Goal: Submit feedback/report problem

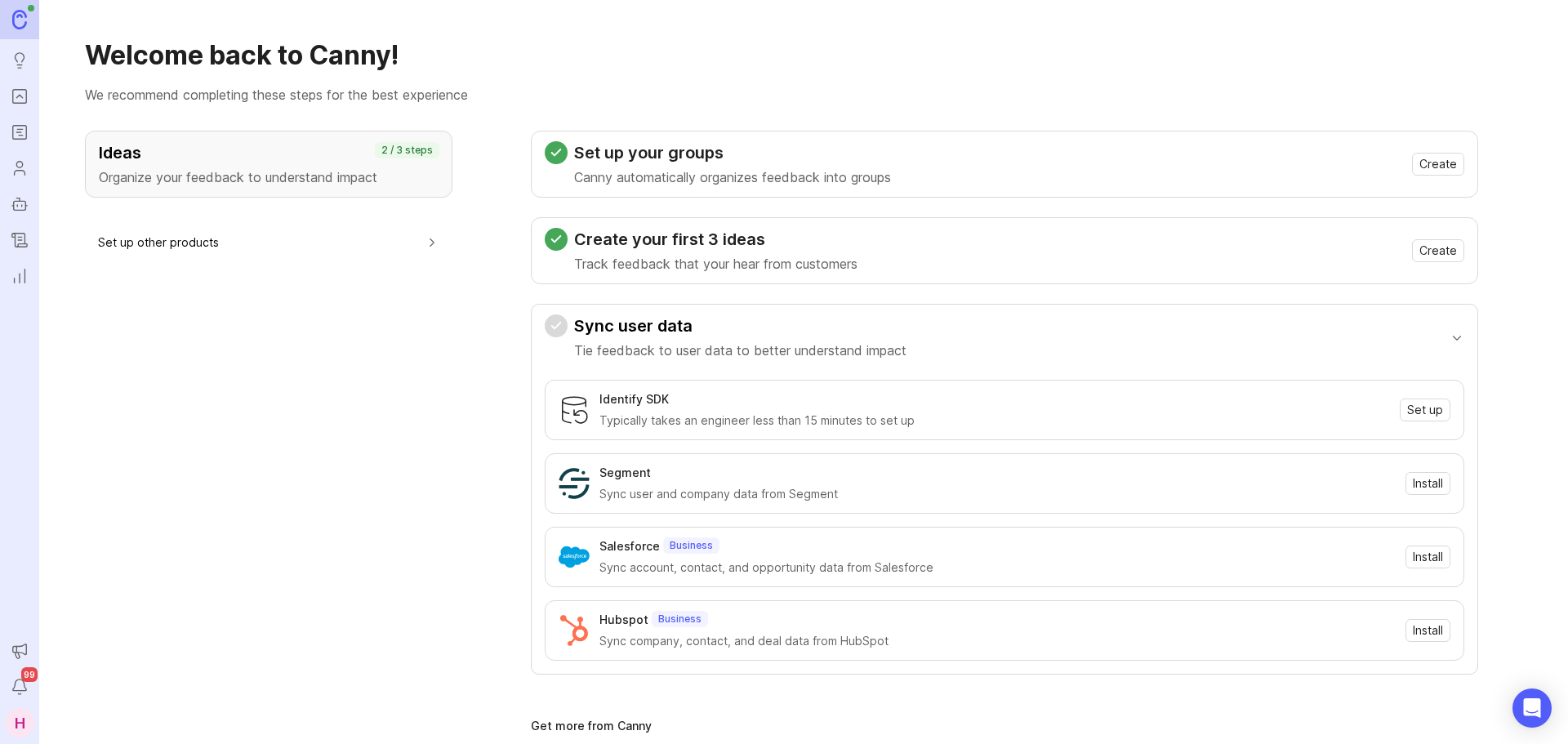
click at [31, 99] on link "Portal" at bounding box center [20, 97] width 30 height 30
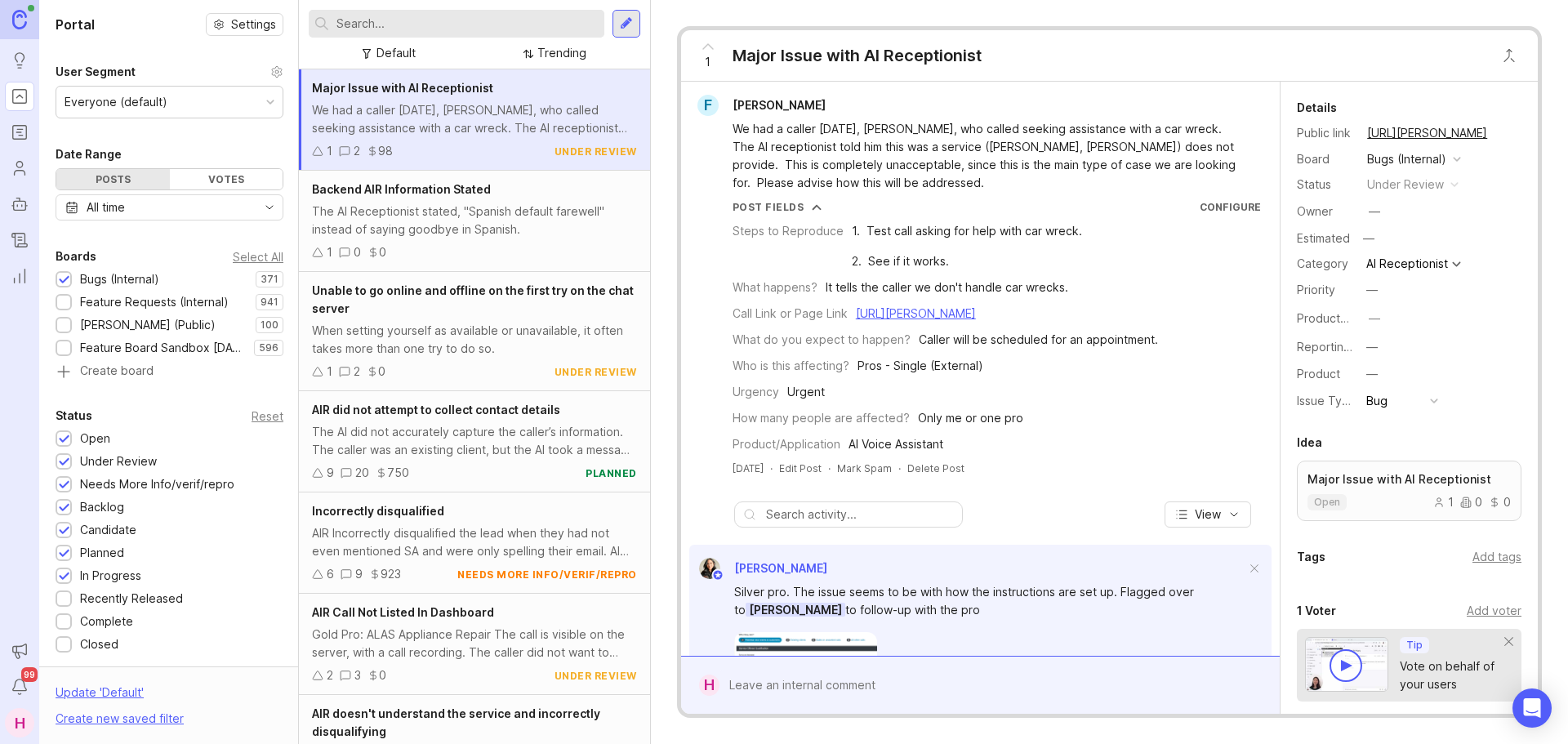
click at [416, 17] on input "text" at bounding box center [468, 24] width 261 height 18
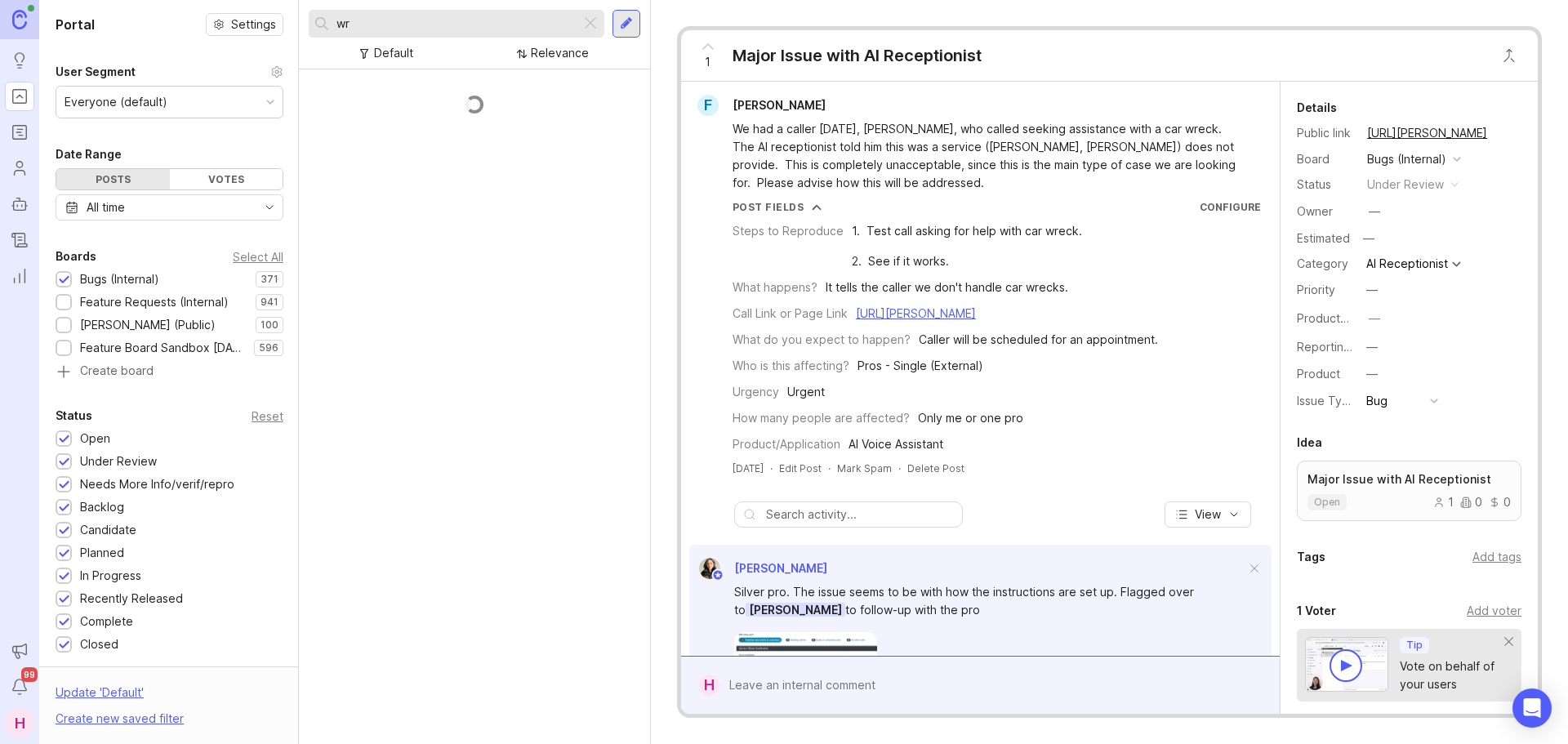
type input "w"
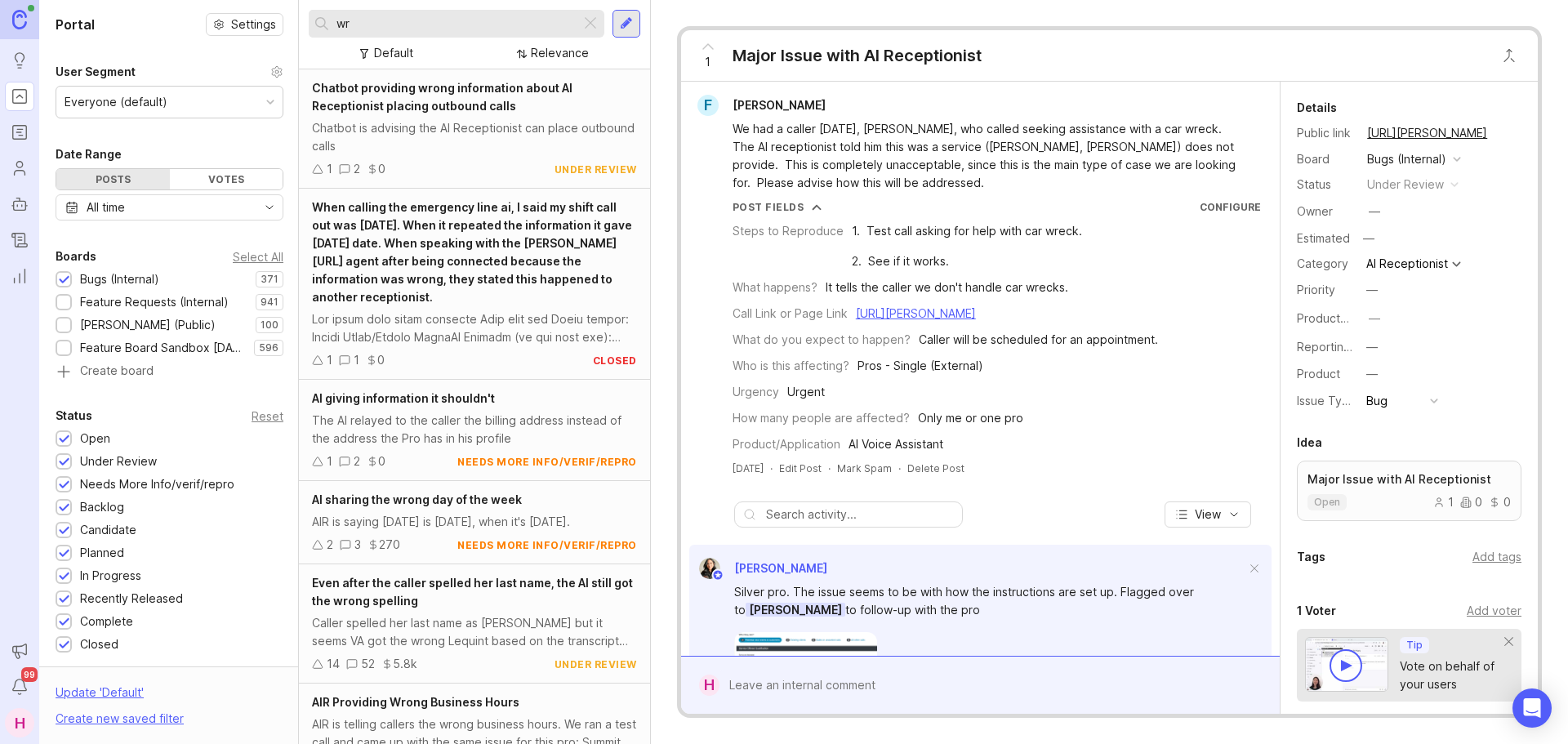
type input "w"
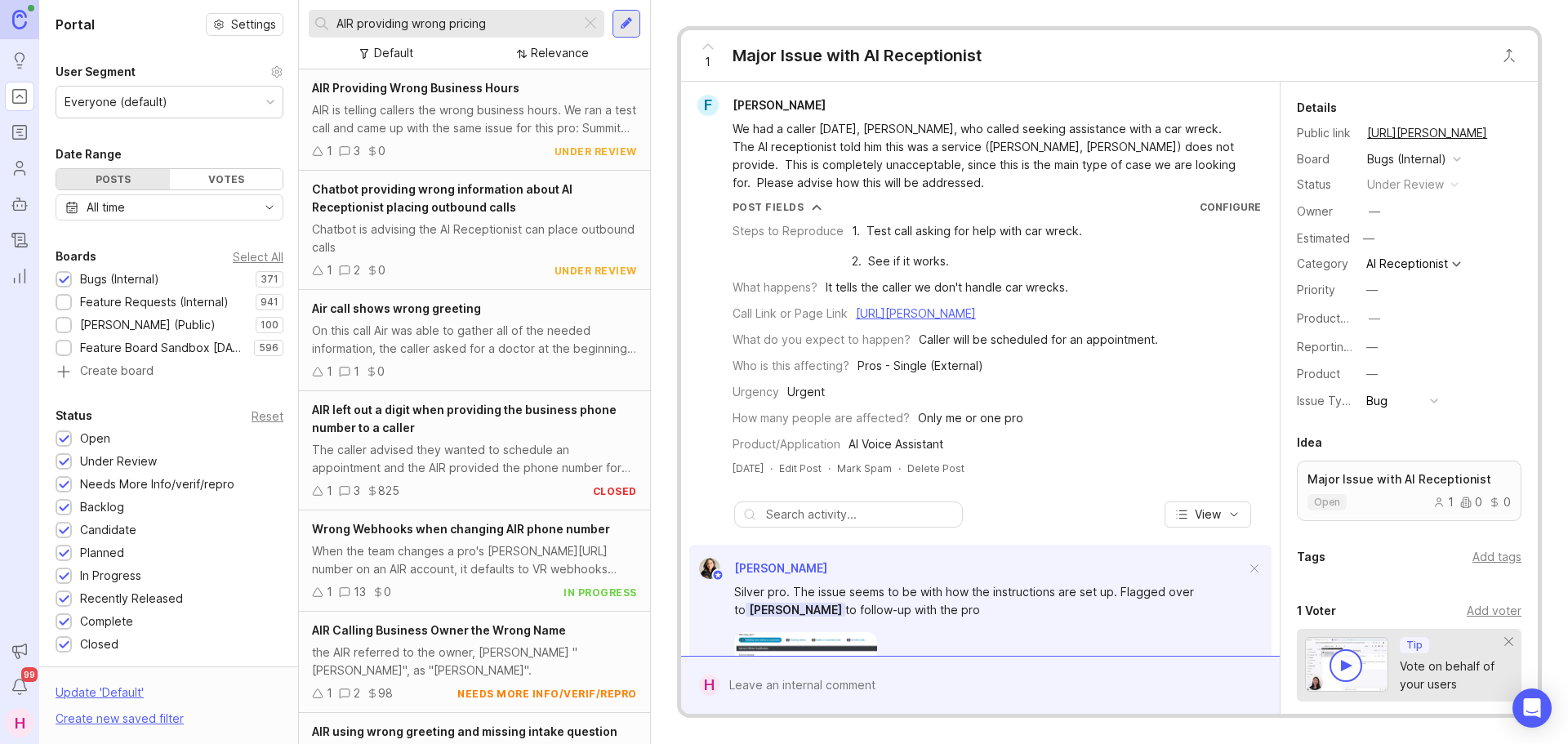
type input "AIR providing wrong pricing"
click at [499, 124] on div "AIR is telling callers the wrong business hours. We ran a test call and came up…" at bounding box center [474, 118] width 325 height 36
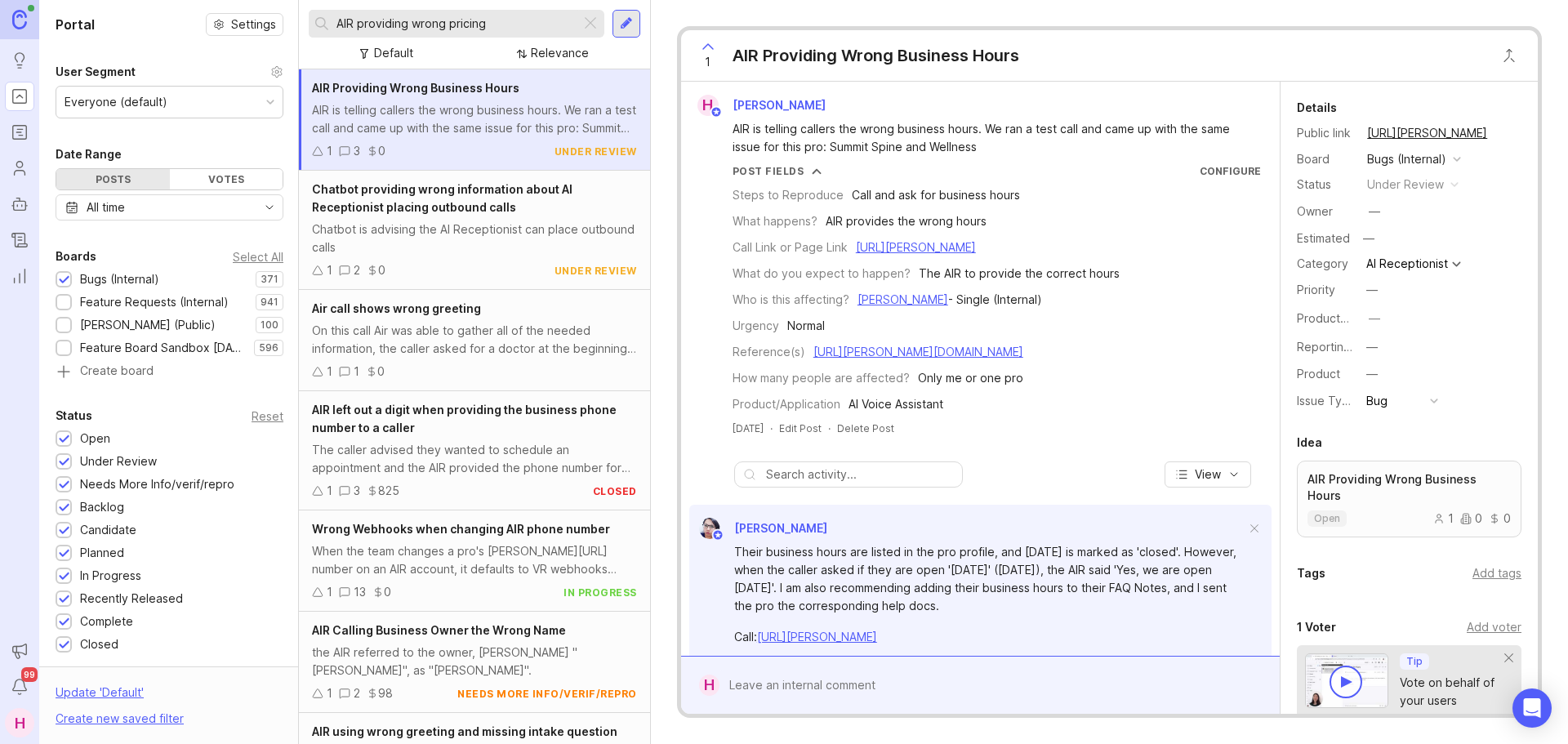
click at [635, 17] on div at bounding box center [626, 24] width 28 height 28
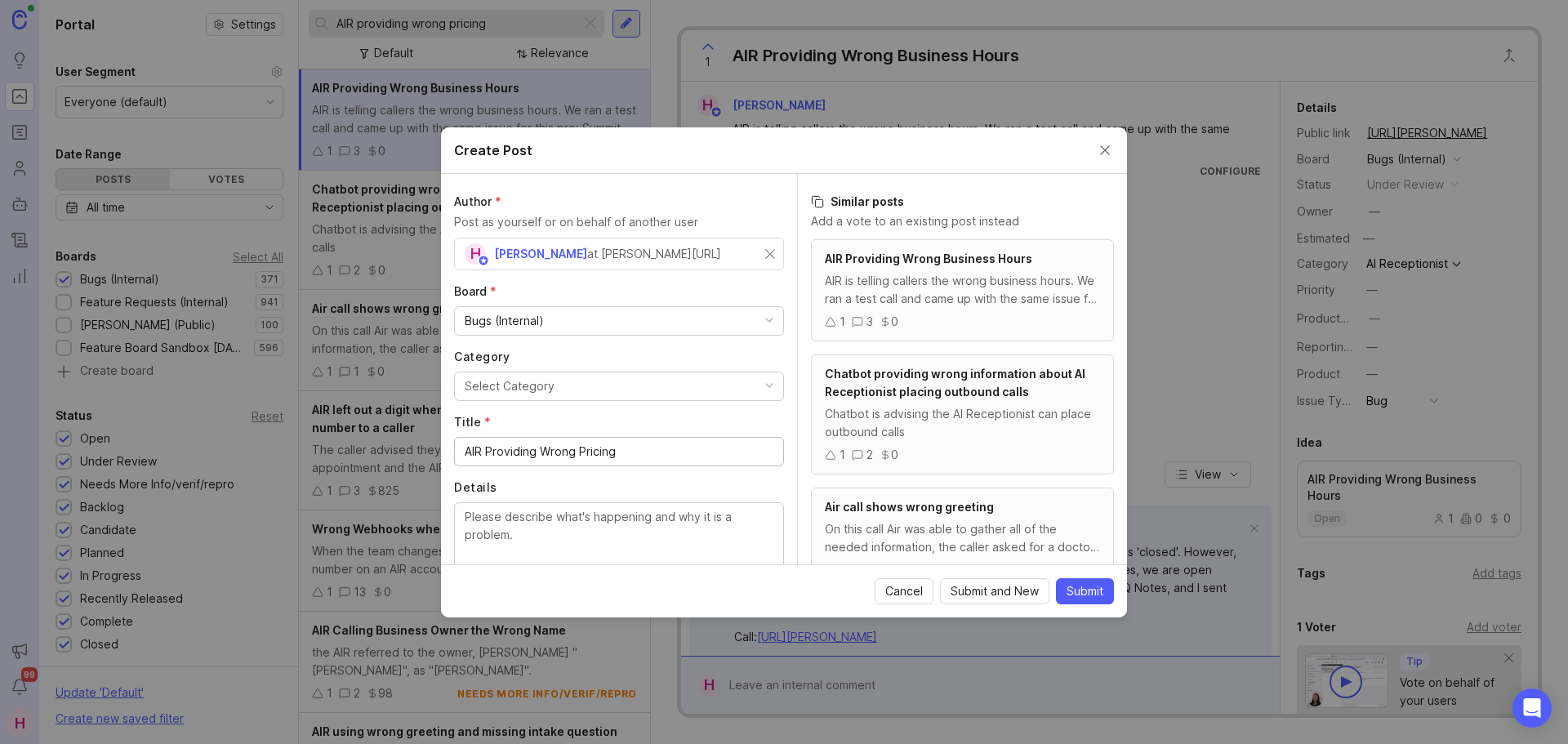
type input "AIR Providing Wrong Pricing"
click at [578, 389] on button "Select Category" at bounding box center [619, 386] width 330 height 30
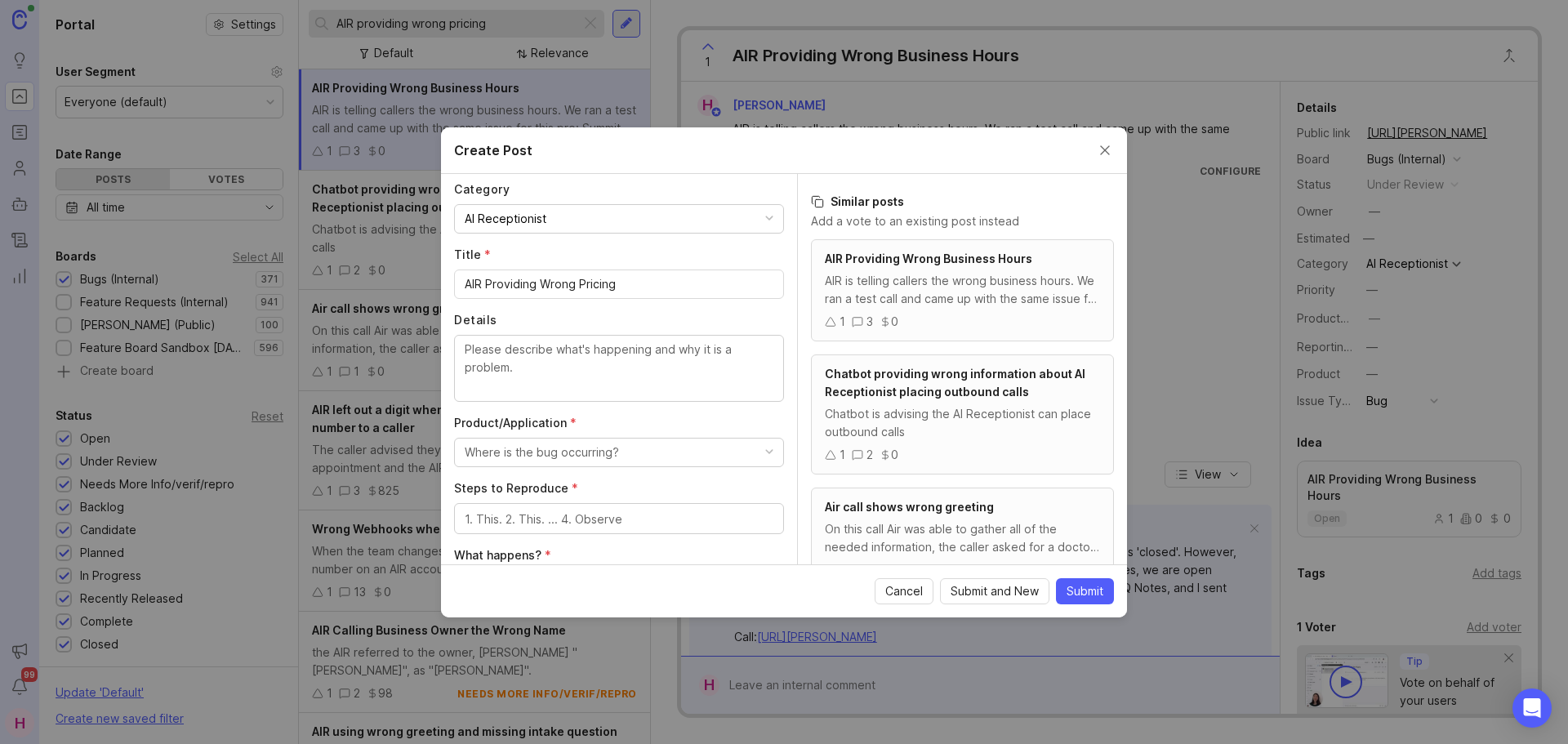
scroll to position [168, 0]
click at [521, 387] on textarea "Details" at bounding box center [619, 367] width 309 height 54
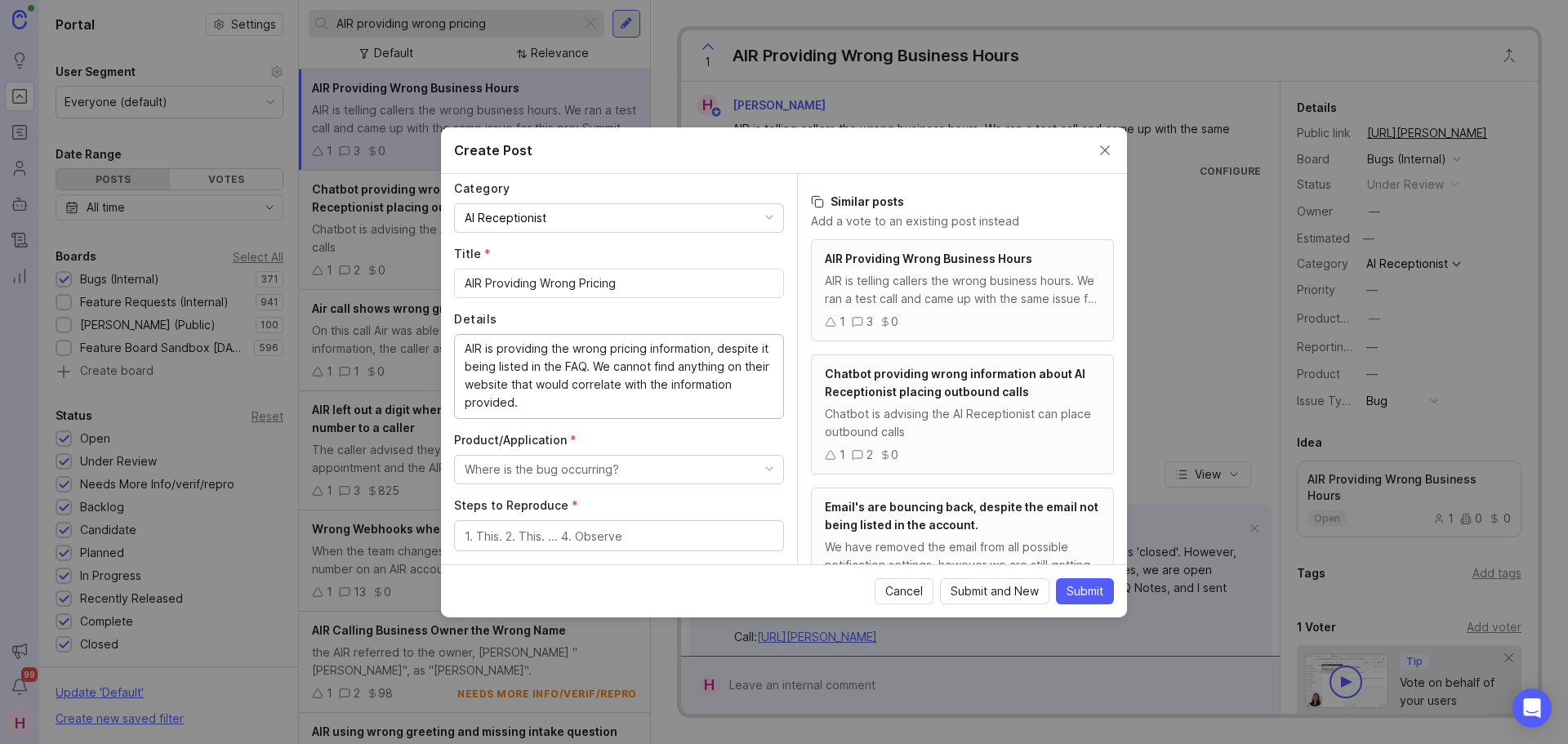
type textarea "AIR is providing the wrong pricing information, despite it being listed in the …"
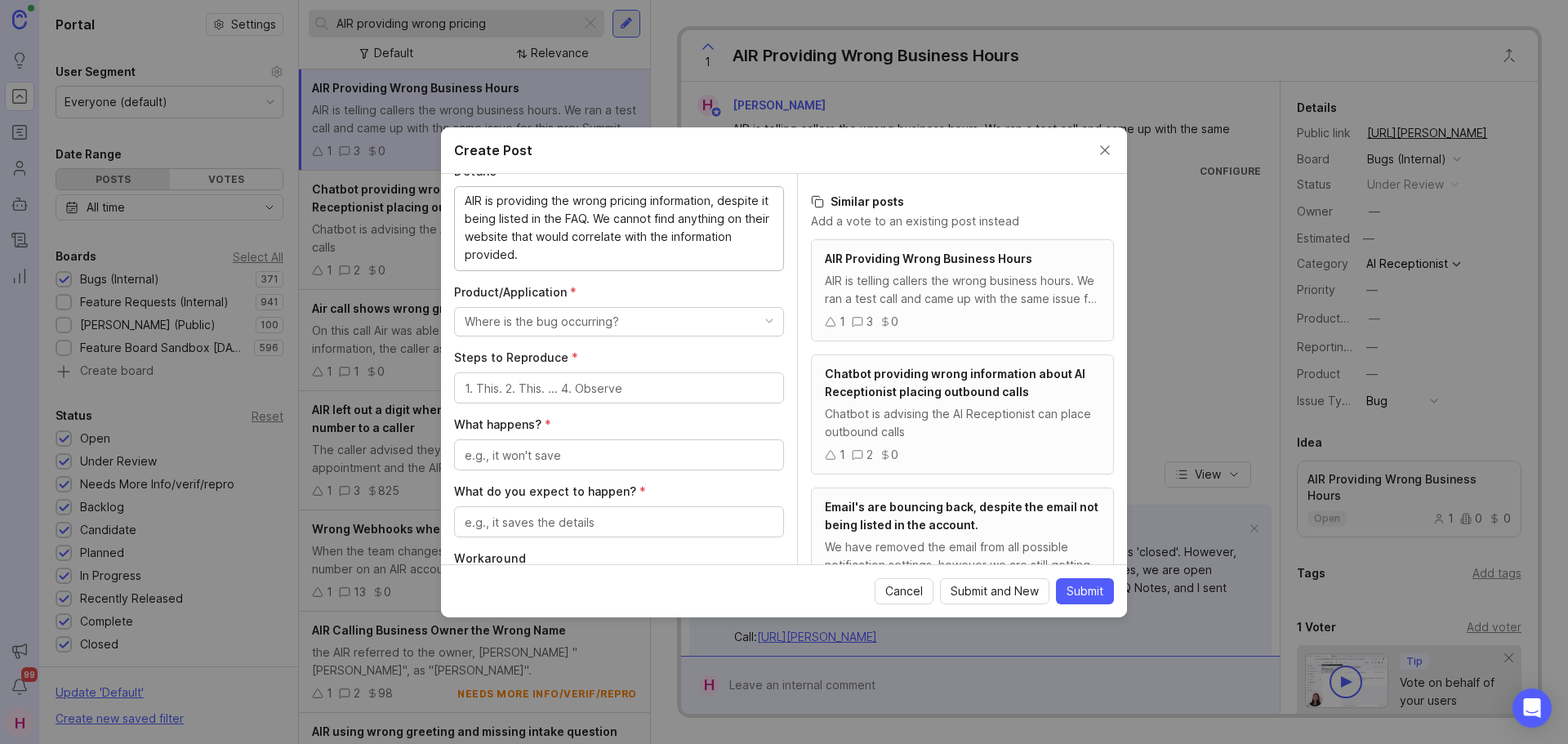
scroll to position [332, 0]
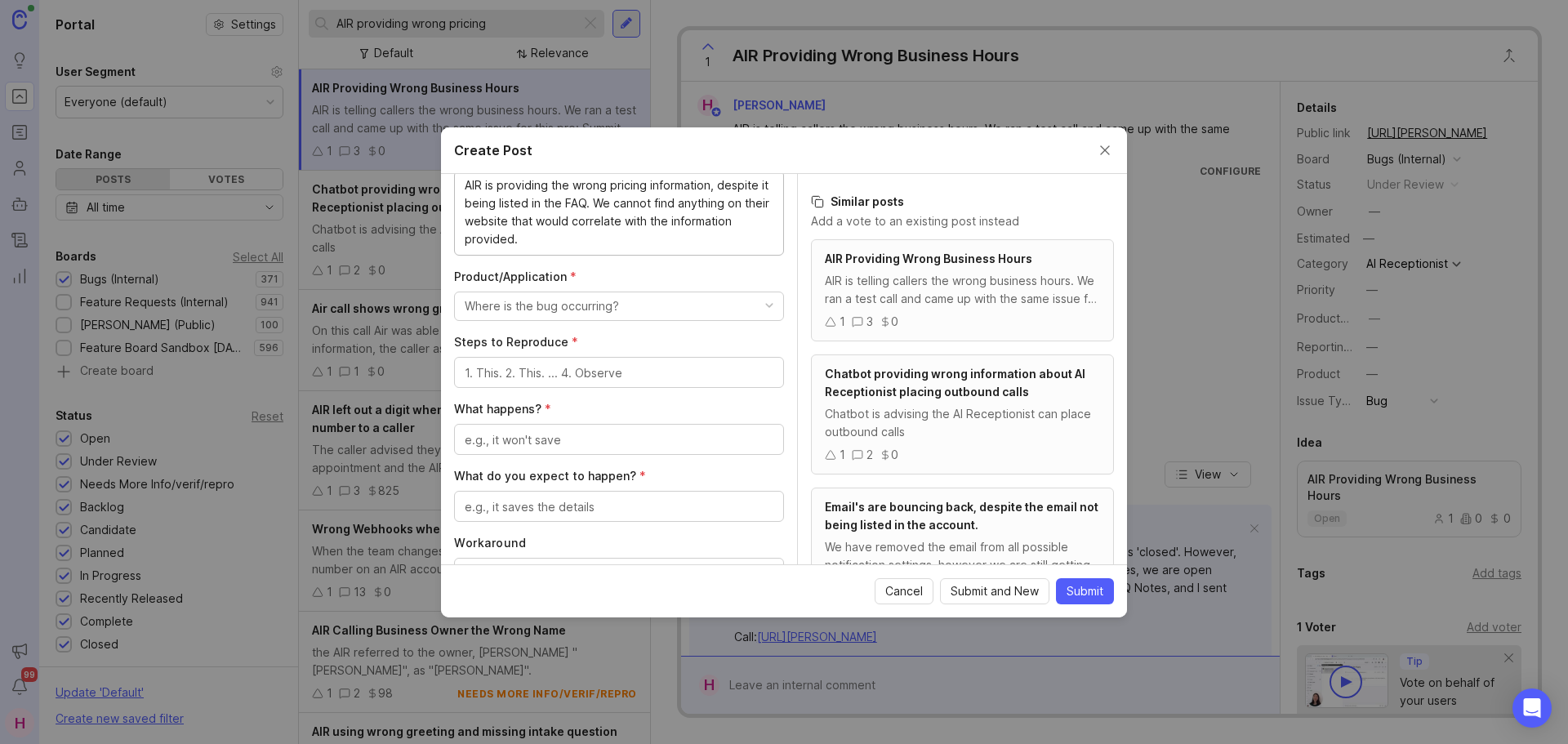
click at [551, 310] on div "Where is the bug occurring?" at bounding box center [542, 306] width 155 height 18
click at [535, 475] on Assistant "AI Voice Assistant" at bounding box center [613, 473] width 318 height 31
click at [539, 375] on textarea "Steps to Reproduce *" at bounding box center [619, 373] width 309 height 18
type textarea "1. Ask for pricing"
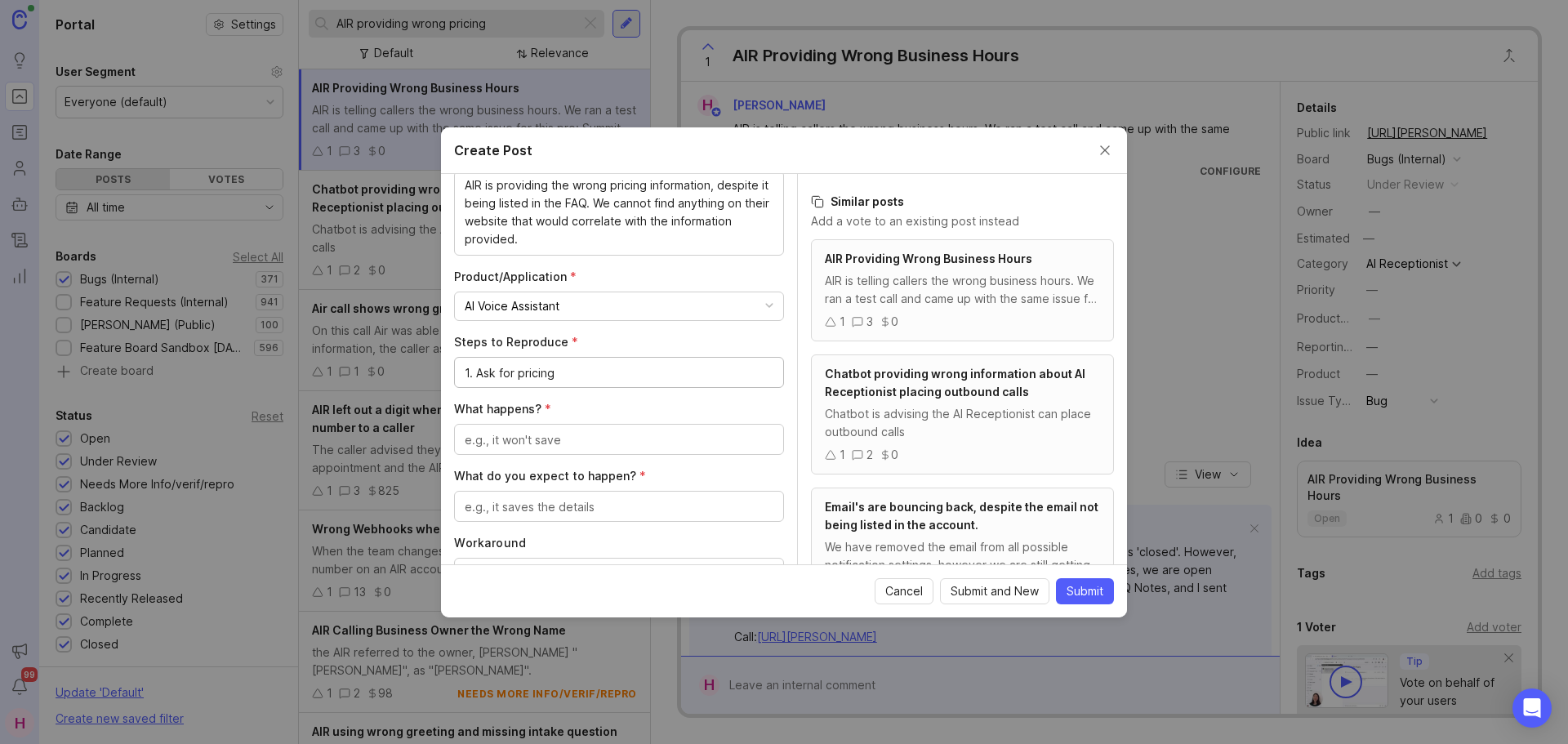
click at [524, 434] on textarea "What happens? *" at bounding box center [619, 440] width 309 height 18
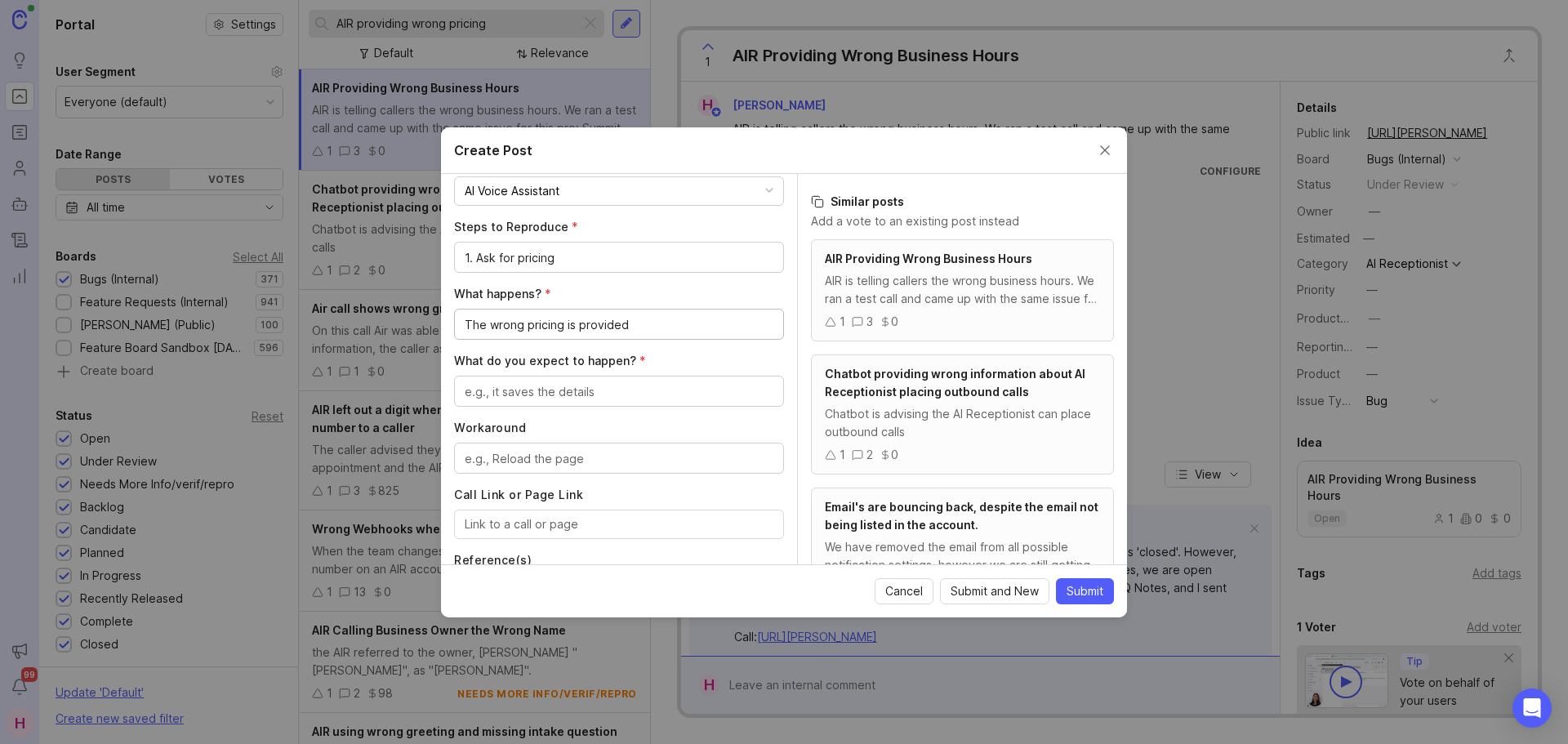
scroll to position [494, 0]
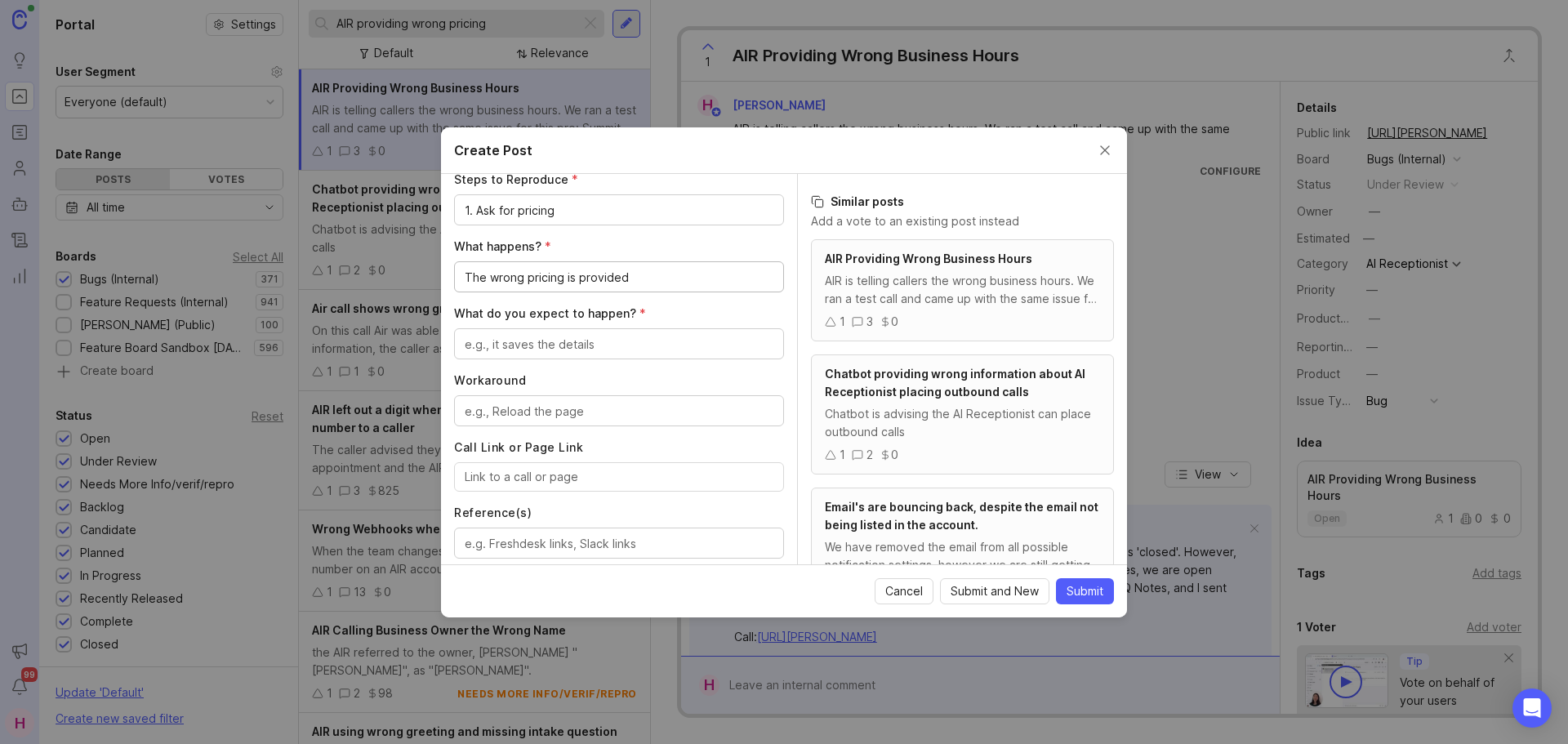
type textarea "The wrong pricing is provided"
click at [602, 345] on textarea "What do you expect to happen? *" at bounding box center [619, 345] width 309 height 18
type textarea "The FAQ pricing to be provided"
click at [574, 403] on textarea "Workaround" at bounding box center [619, 412] width 309 height 18
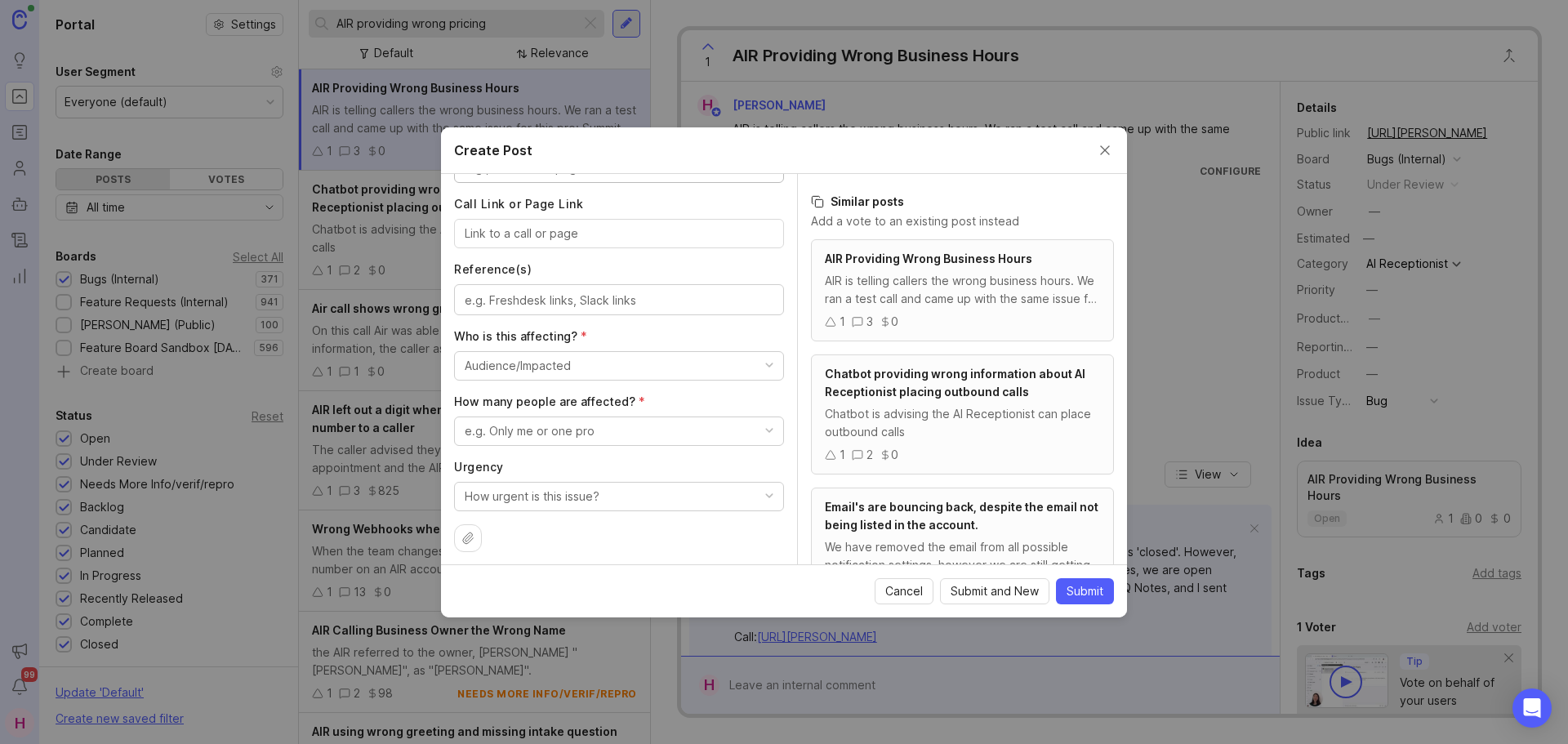
scroll to position [738, 0]
click at [529, 306] on textarea "Reference(s)" at bounding box center [619, 300] width 309 height 18
click at [538, 233] on input "Call Link or Page Link" at bounding box center [619, 233] width 309 height 18
paste input "[URL][PERSON_NAME]"
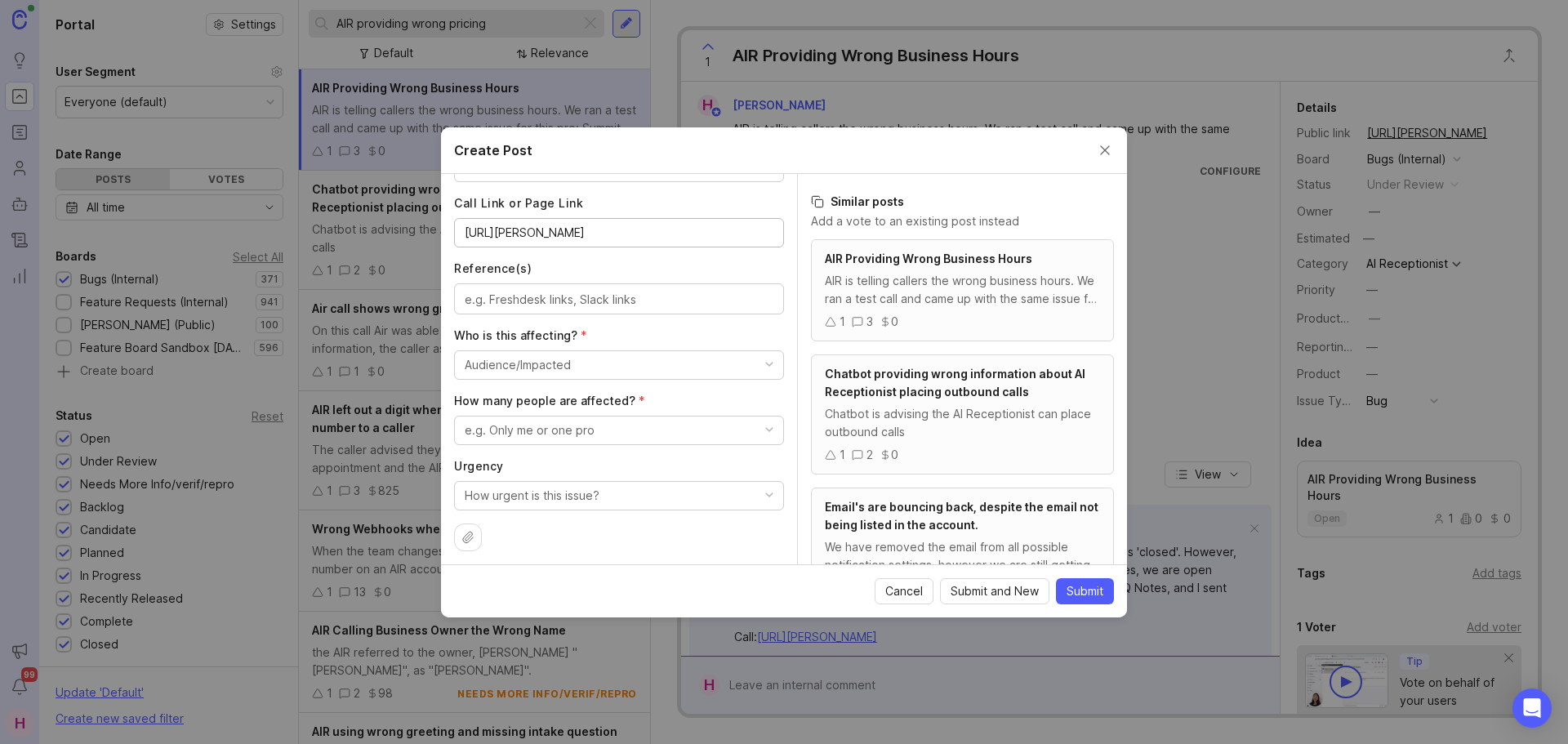
type input "[URL][PERSON_NAME]"
click at [569, 296] on textarea "Reference(s)" at bounding box center [619, 300] width 309 height 18
paste textarea "[URL][PERSON_NAME][DOMAIN_NAME]"
type textarea "[URL][PERSON_NAME][DOMAIN_NAME]"
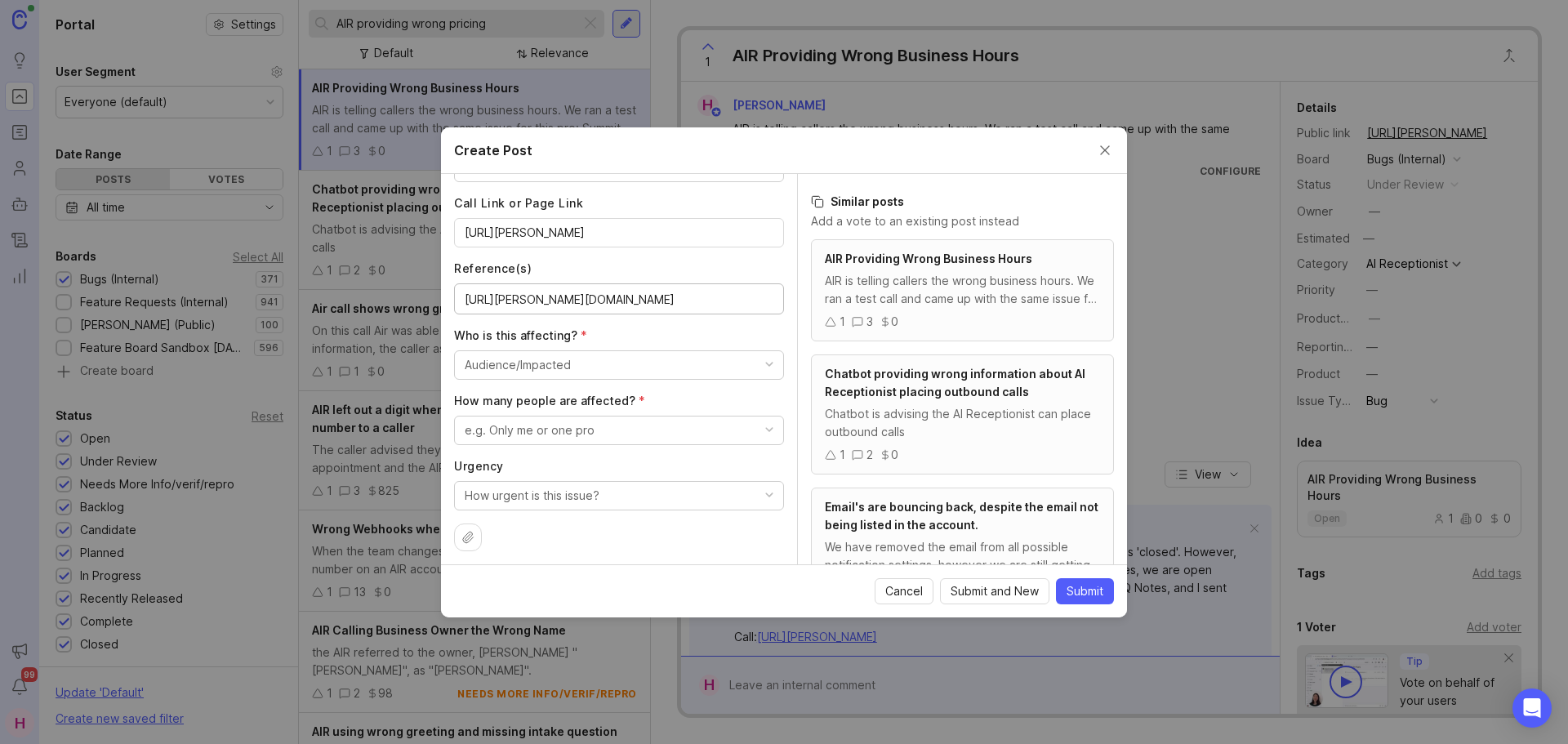
click at [542, 371] on div "Audience/Impacted" at bounding box center [518, 365] width 106 height 18
click at [556, 429] on \(Internal\) "[PERSON_NAME] - Single (Internal)" at bounding box center [613, 428] width 318 height 31
click at [549, 434] on div "e.g. Only me or one pro" at bounding box center [530, 430] width 130 height 18
click at [563, 490] on pro "Only me or one pro" at bounding box center [613, 493] width 318 height 31
click at [610, 497] on button "How urgent is this issue?" at bounding box center [619, 496] width 330 height 30
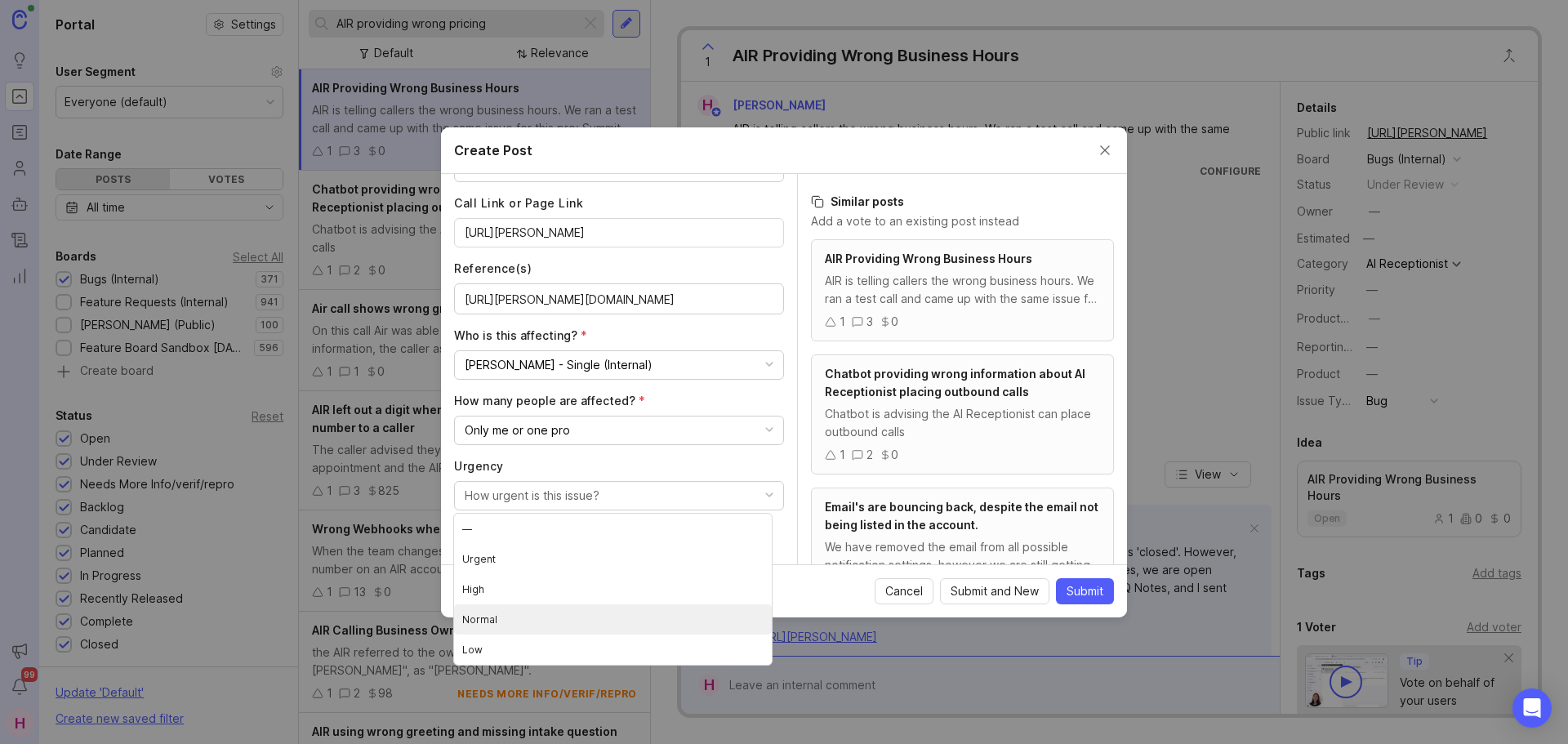
click at [549, 610] on li "Normal" at bounding box center [613, 619] width 318 height 31
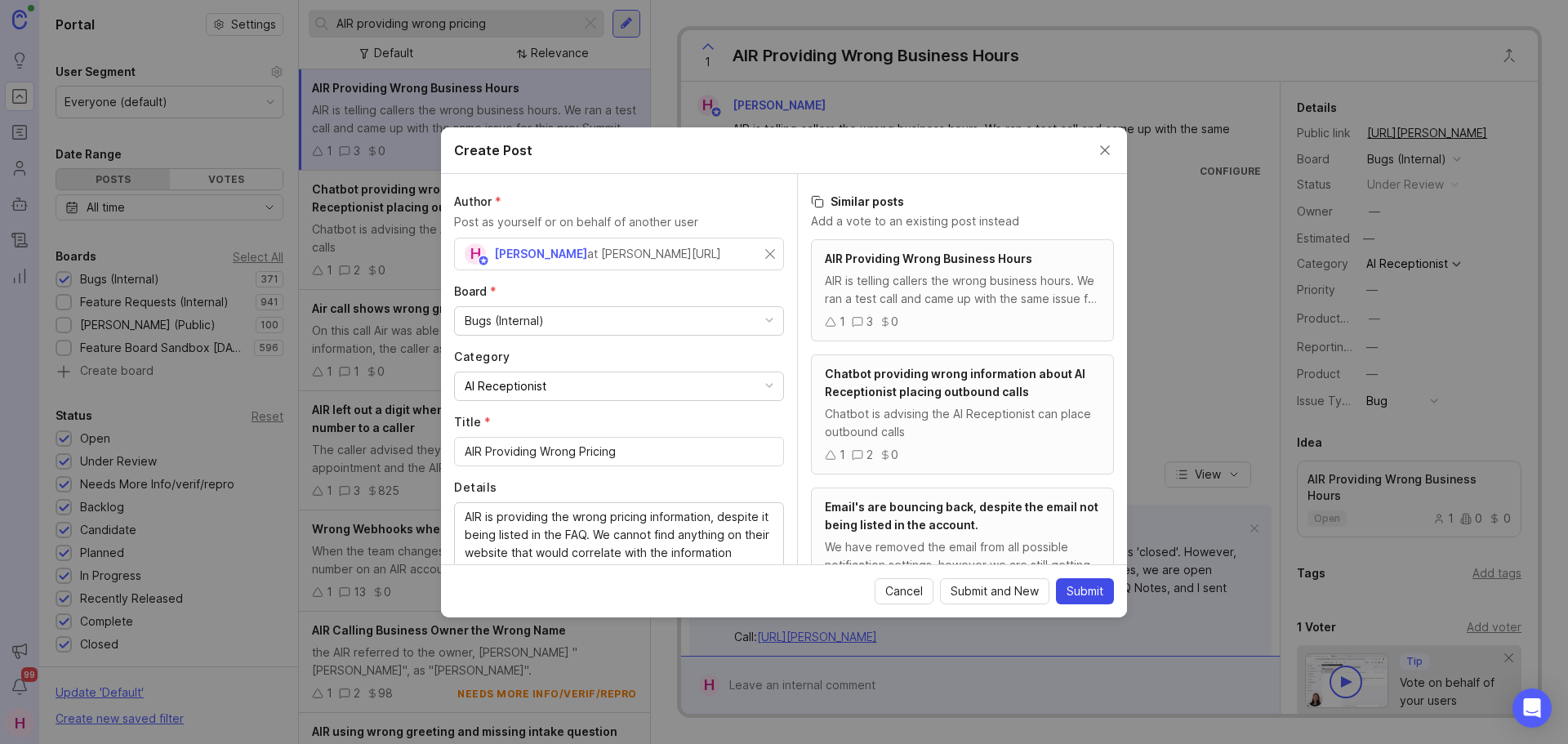
click at [1085, 583] on span "Submit" at bounding box center [1085, 592] width 36 height 17
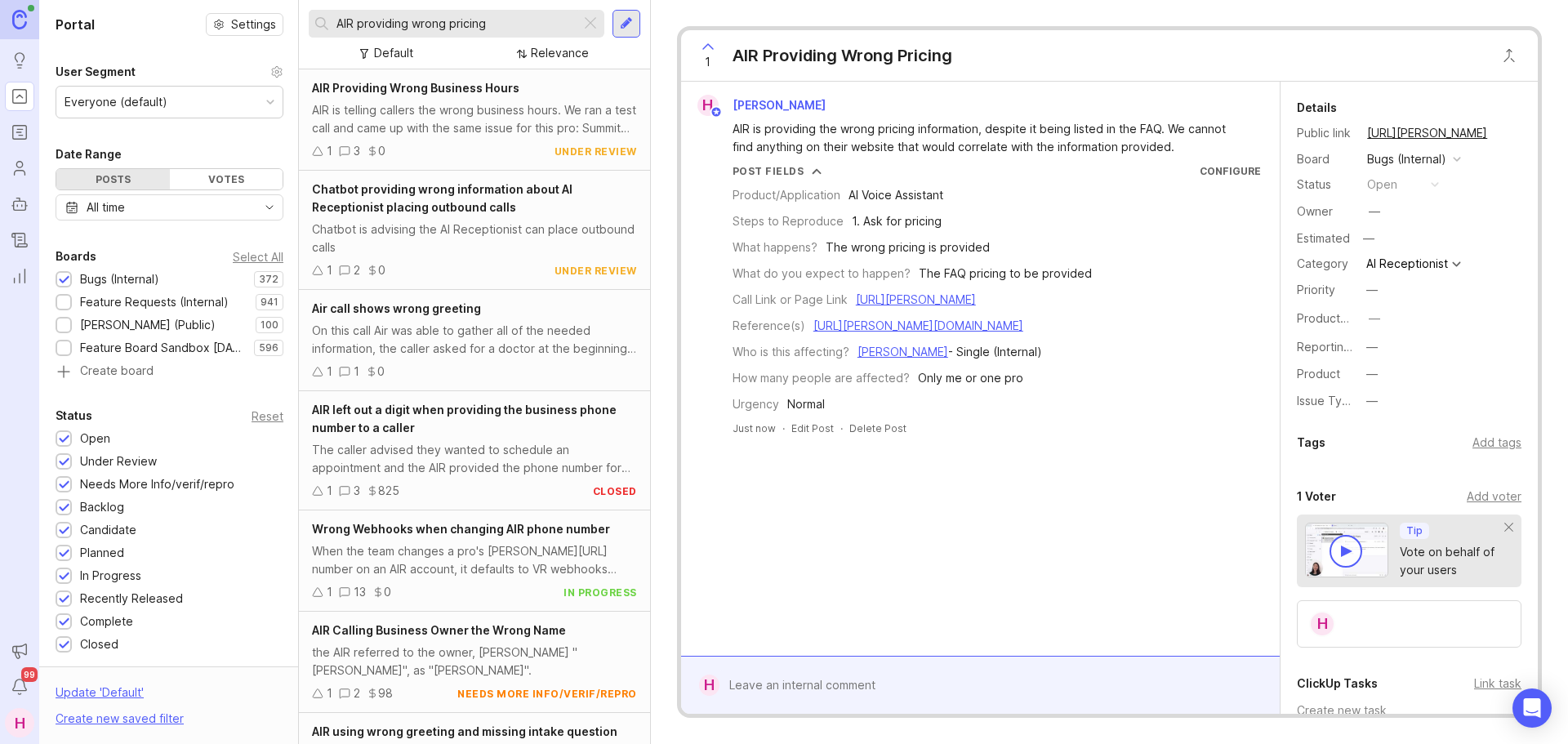
click at [592, 23] on div at bounding box center [591, 24] width 20 height 22
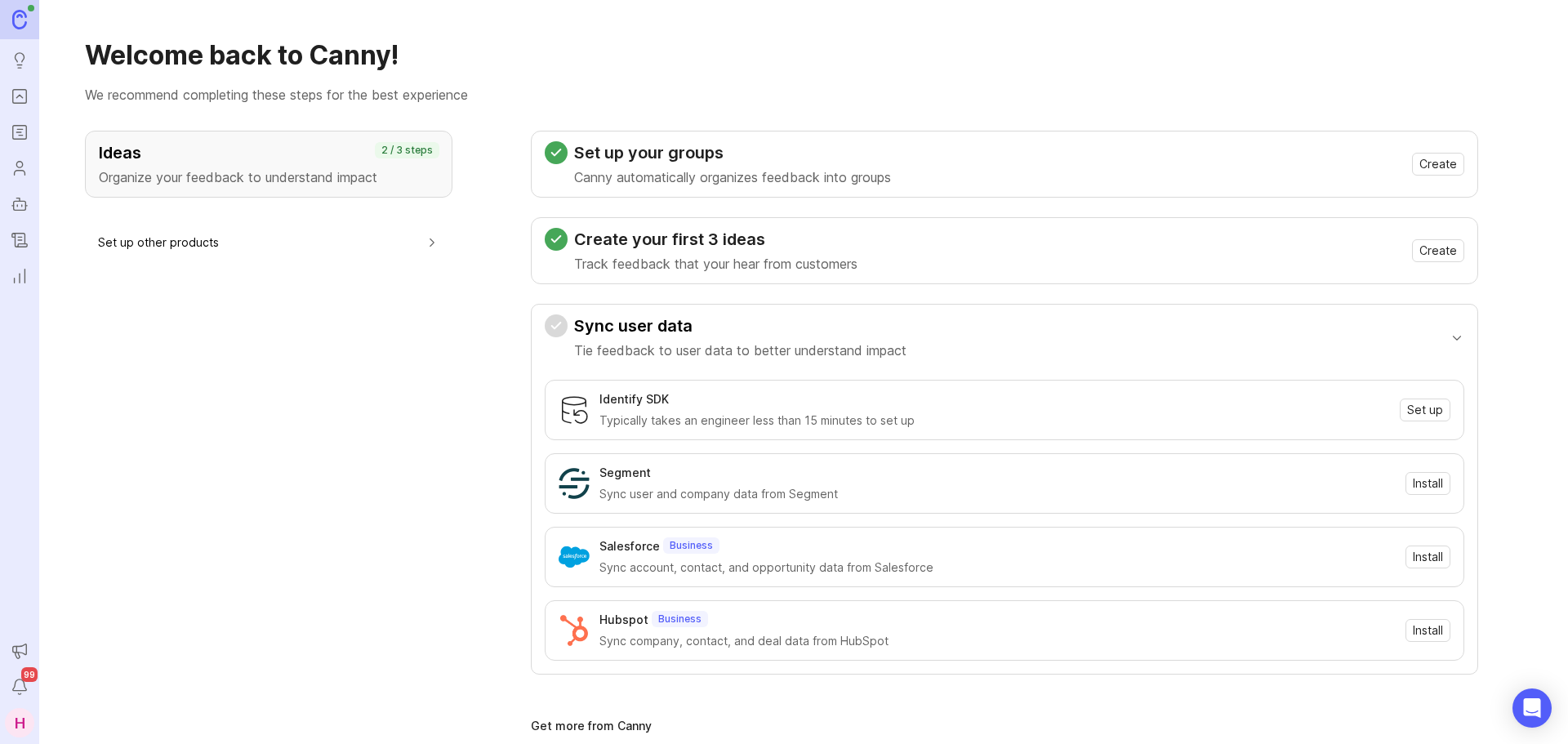
click at [24, 98] on icon "Portal" at bounding box center [20, 97] width 18 height 20
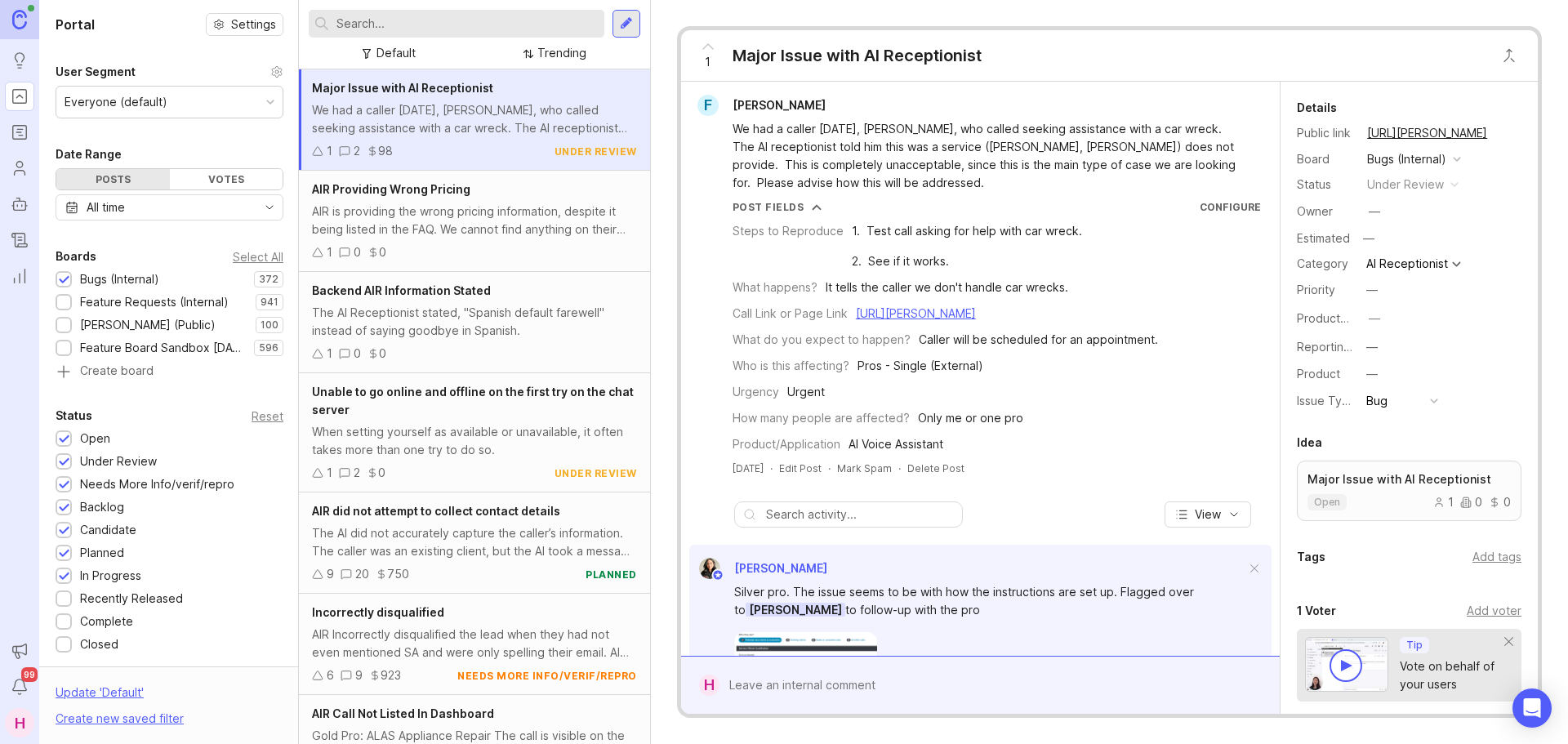
click at [415, 26] on input "text" at bounding box center [468, 24] width 261 height 18
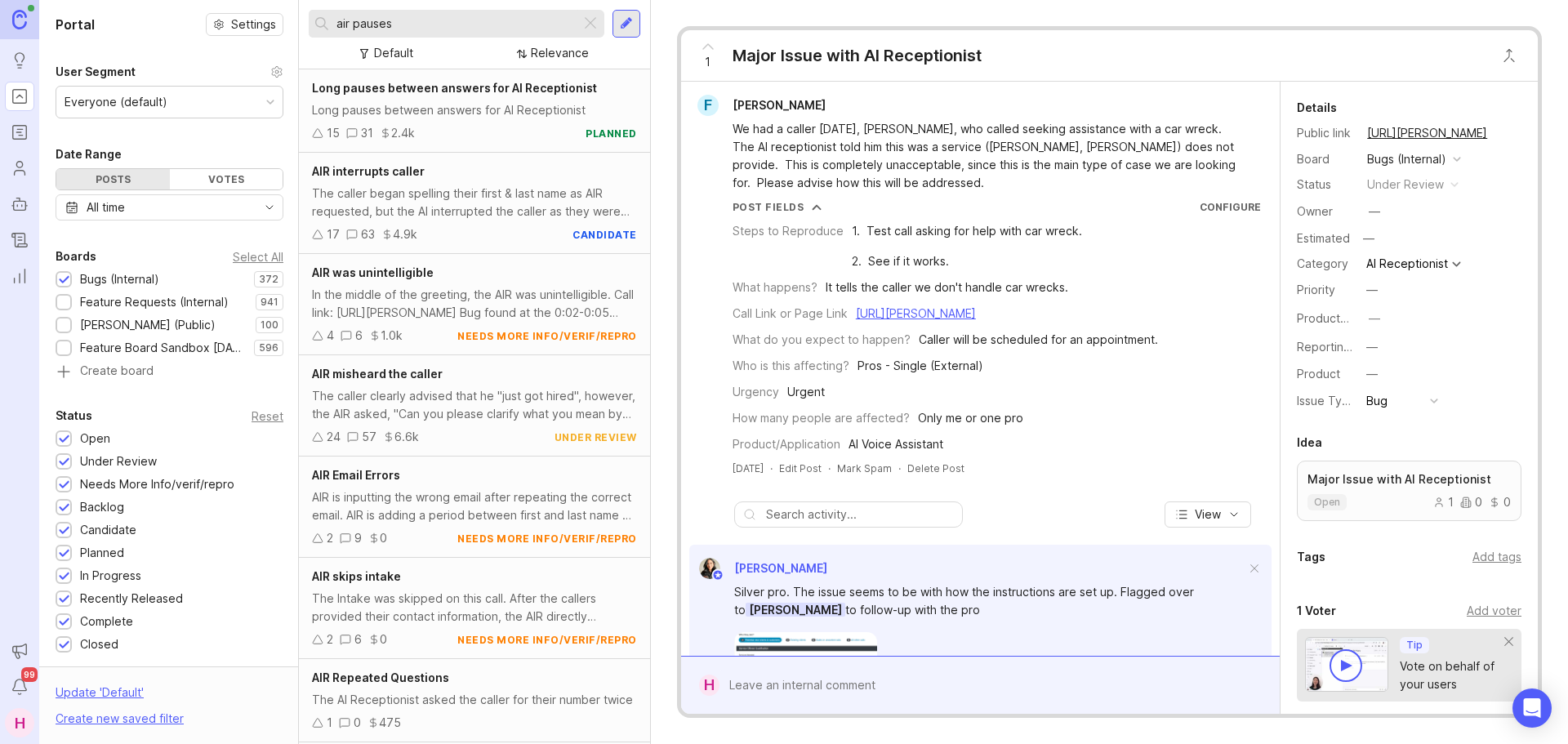
type input "air pauses"
click at [453, 124] on div "15 31 2.4k planned" at bounding box center [474, 133] width 325 height 18
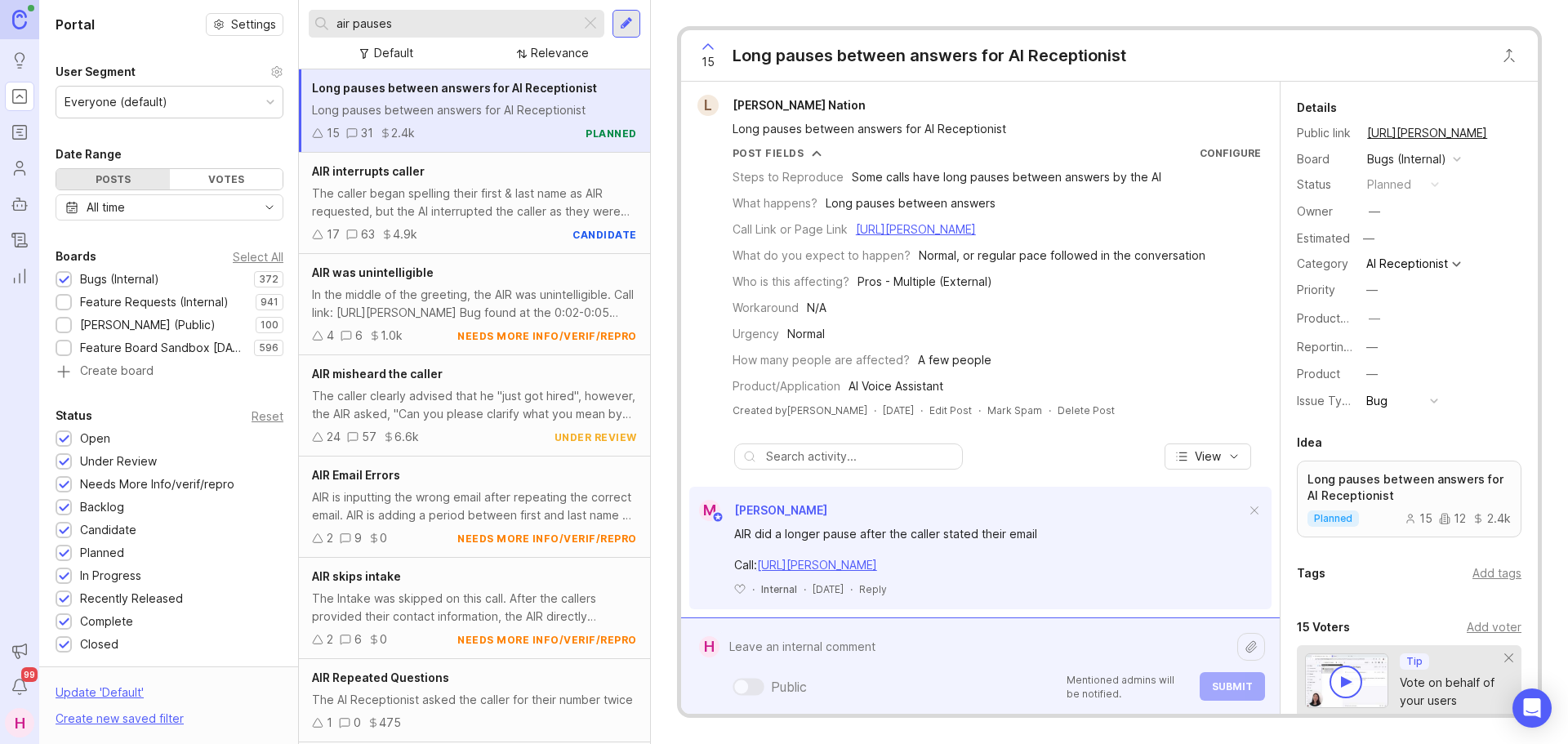
click at [847, 684] on div "Public Mentioned admins will be notified. Submit" at bounding box center [992, 666] width 545 height 70
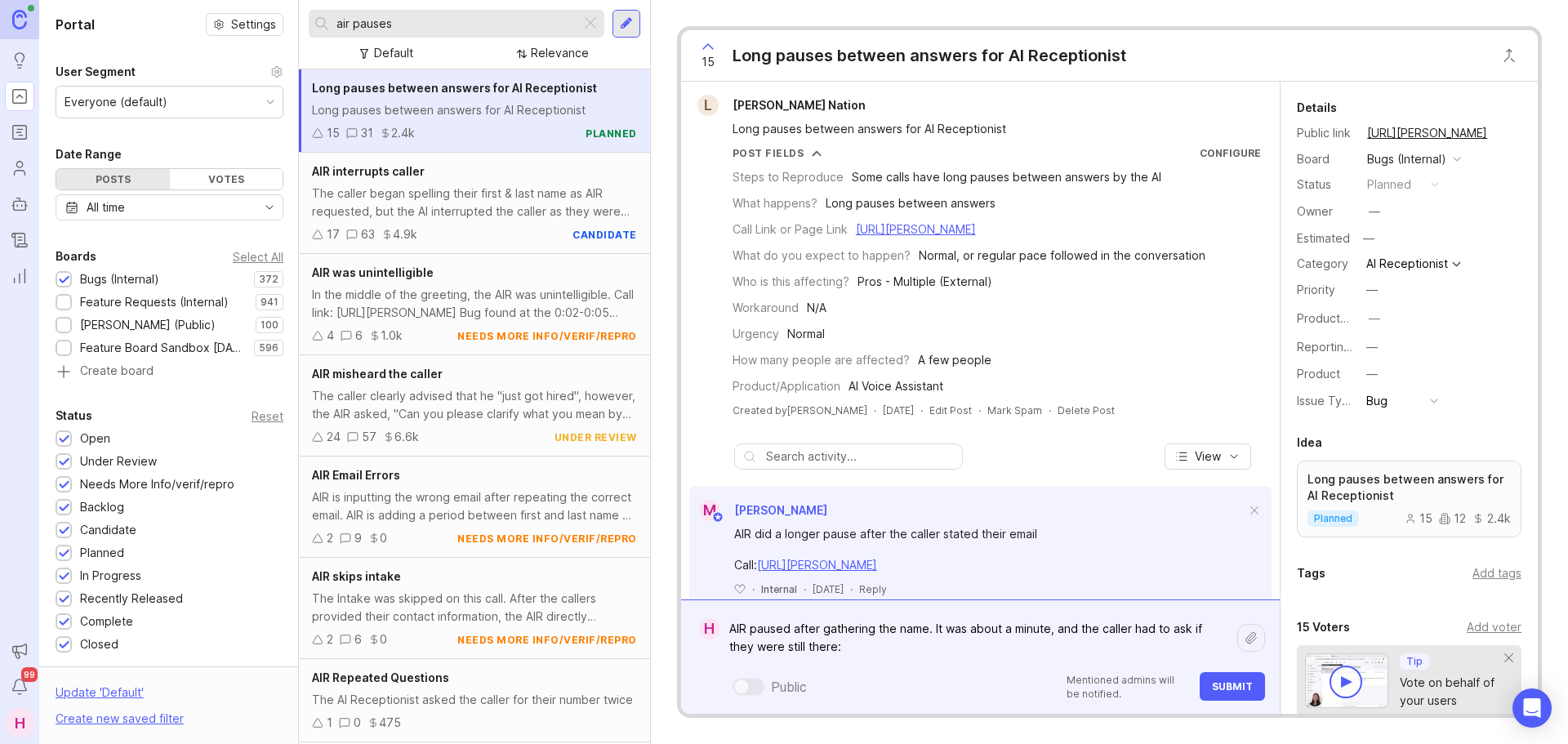
paste textarea "https://agent.smith.ai/agent/call/CAb2809a70a3566bcb2a083fcfe88e53cf/"
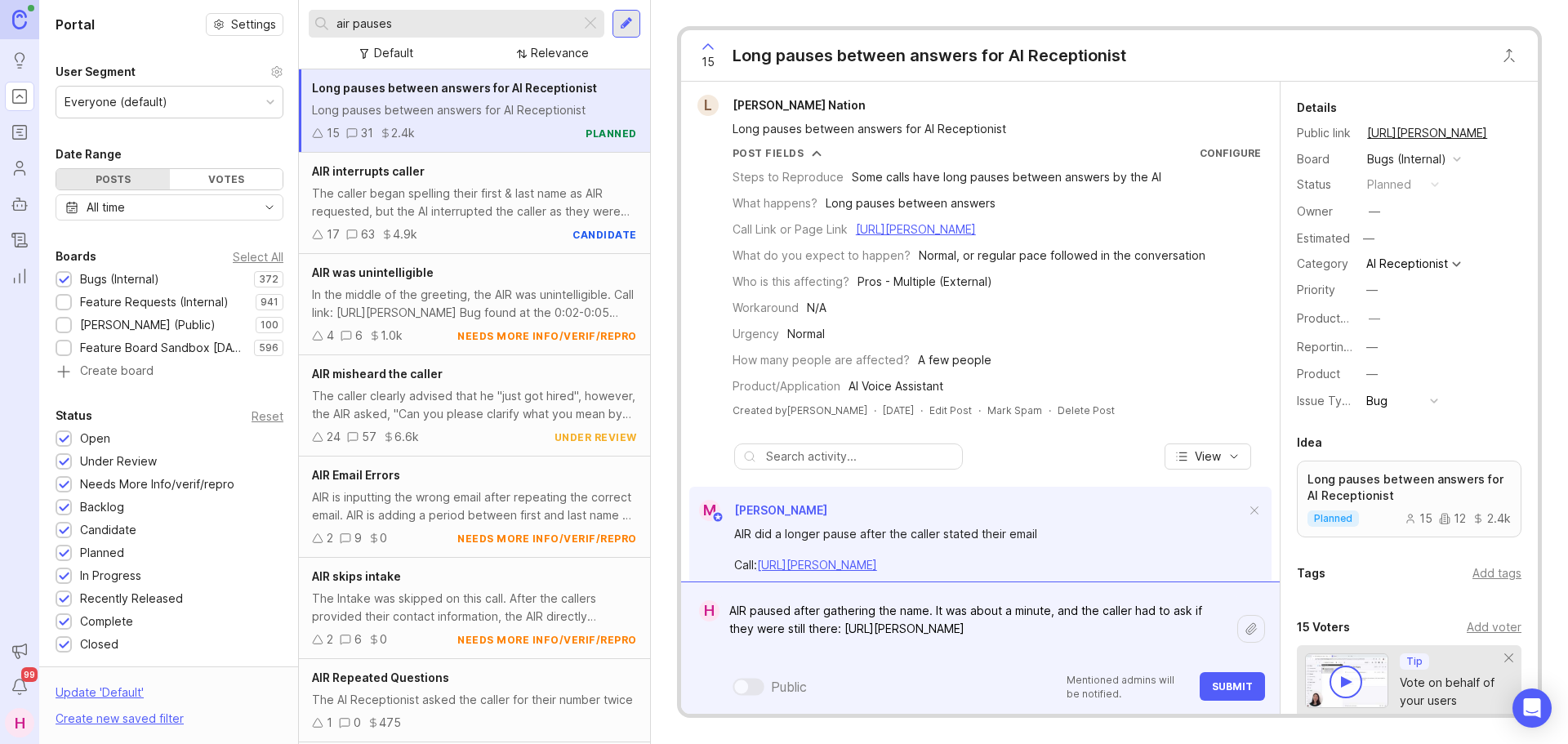
click at [1223, 625] on textarea "AIR paused after gathering the name. It was about a minute, and the caller had …" at bounding box center [979, 628] width 518 height 67
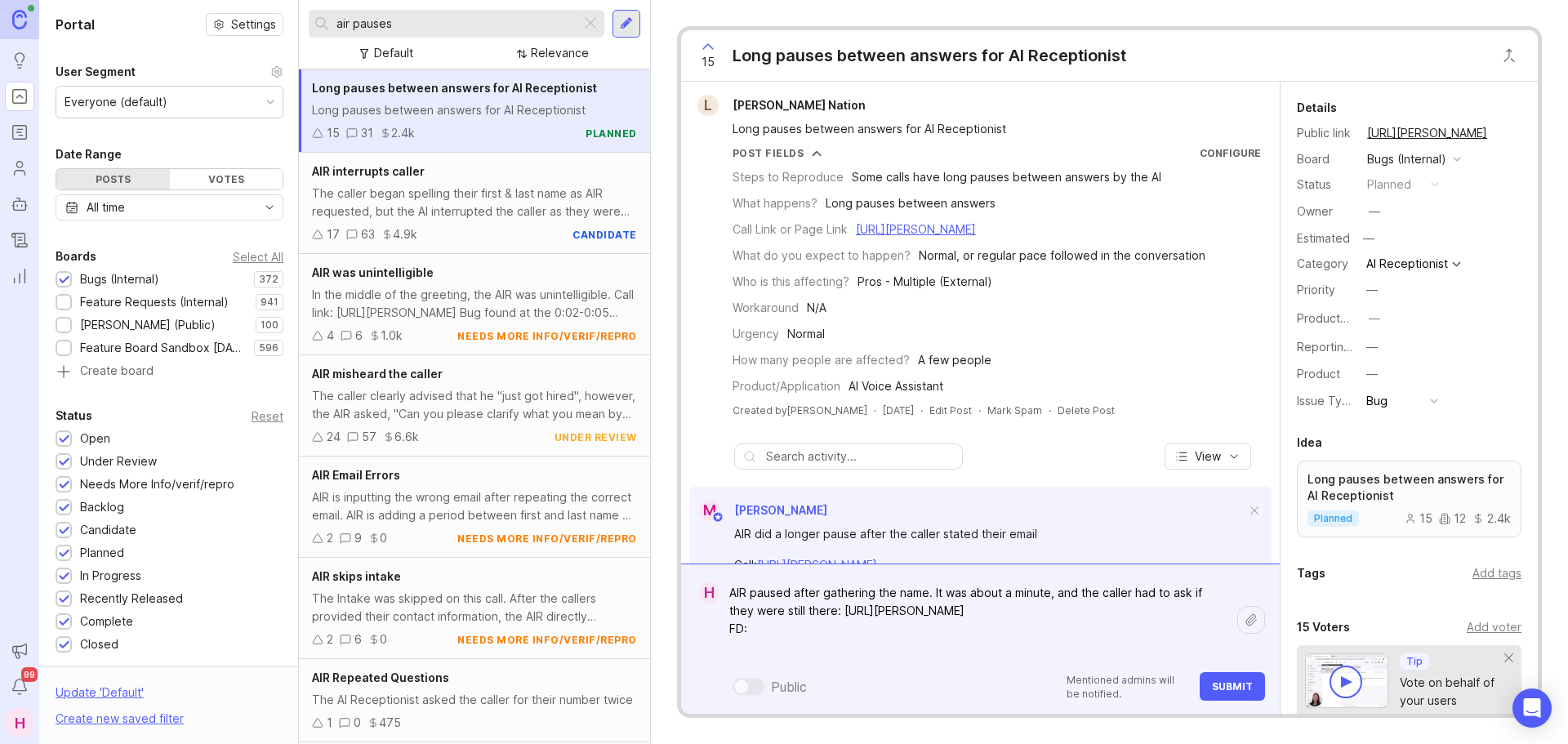
paste textarea "https://smith.freshdesk.com/a/tickets/1412813"
type textarea "AIR paused after gathering the name. It was about a minute, and the caller had …"
click at [1230, 688] on span "Submit" at bounding box center [1232, 686] width 41 height 12
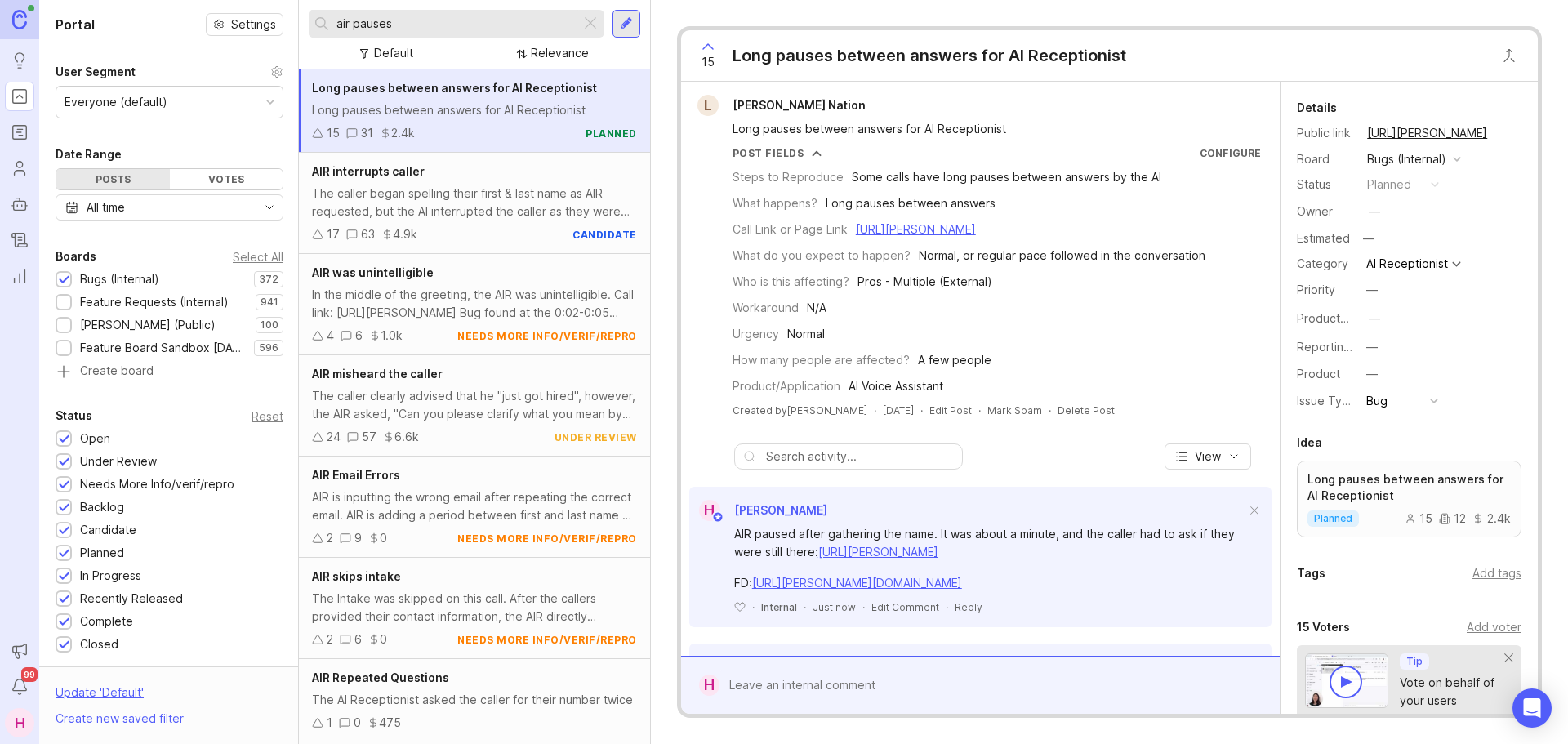
click at [593, 17] on div at bounding box center [591, 24] width 20 height 22
